Goal: Transaction & Acquisition: Purchase product/service

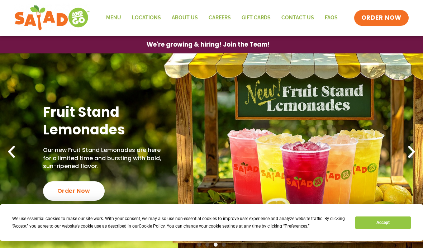
click at [8, 164] on link "Fruit Stand Lemonades Our new Fruit Stand Lemonades are here for a limited time…" at bounding box center [211, 151] width 423 height 197
click at [412, 151] on icon "Next slide" at bounding box center [411, 152] width 16 height 16
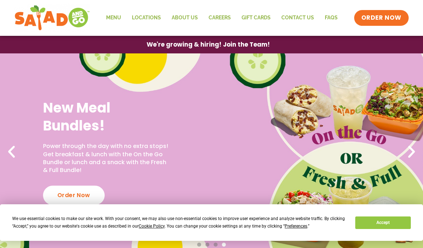
click at [408, 154] on icon "Next slide" at bounding box center [411, 152] width 16 height 16
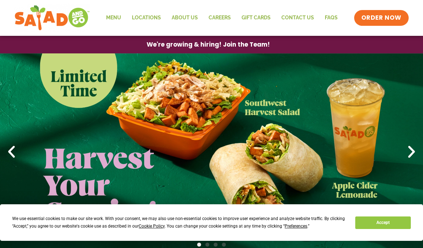
click at [407, 152] on icon "Next slide" at bounding box center [411, 152] width 16 height 16
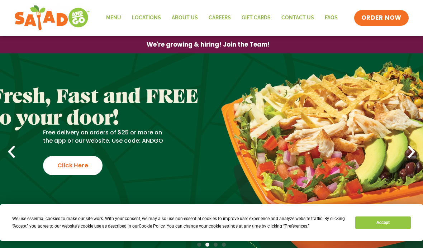
click at [406, 151] on icon "Next slide" at bounding box center [411, 152] width 16 height 16
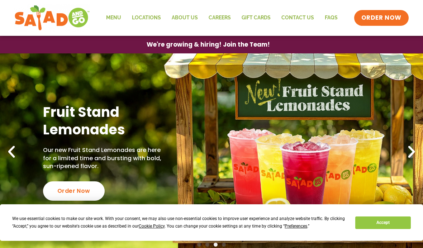
click at [117, 22] on link "Menu" at bounding box center [114, 18] width 26 height 16
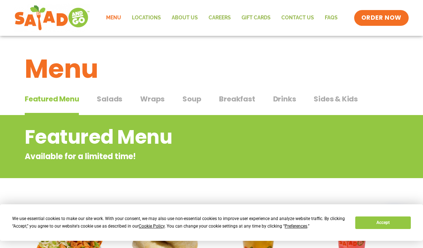
click at [235, 101] on span "Breakfast" at bounding box center [237, 98] width 36 height 11
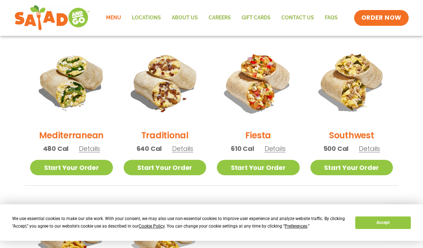
scroll to position [183, 0]
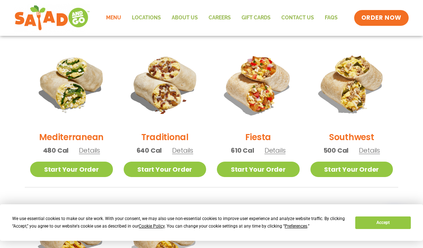
click at [185, 151] on span "Details" at bounding box center [182, 150] width 21 height 9
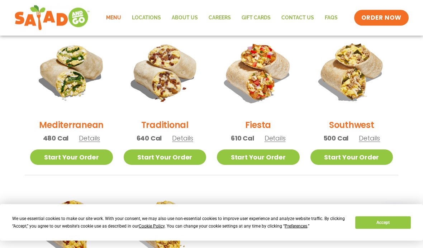
scroll to position [196, 0]
click at [275, 144] on div "Fiesta 610 Cal Details" at bounding box center [258, 89] width 83 height 119
click at [353, 127] on h2 "Southwest" at bounding box center [351, 125] width 45 height 13
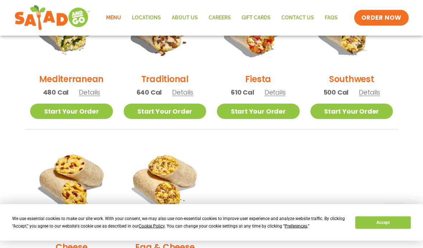
scroll to position [242, 0]
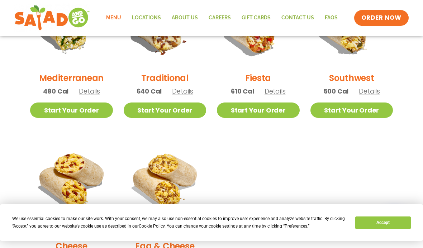
click at [172, 112] on link "Start Your Order" at bounding box center [165, 109] width 83 height 15
